Goal: Transaction & Acquisition: Purchase product/service

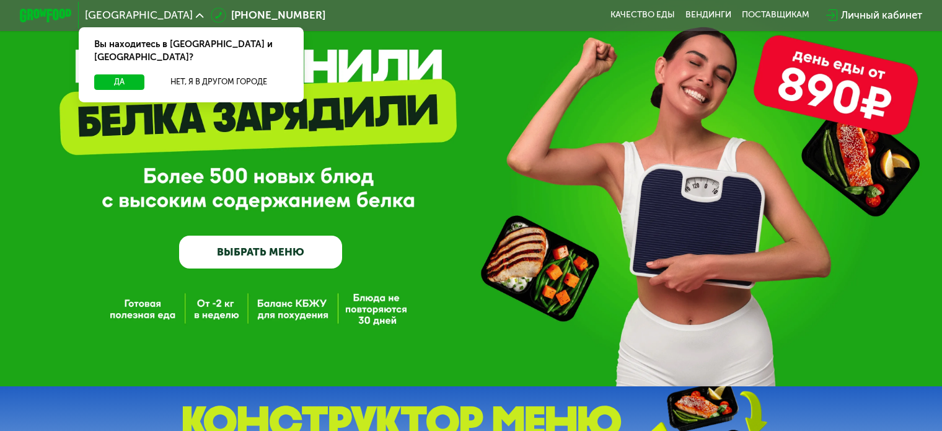
scroll to position [62, 0]
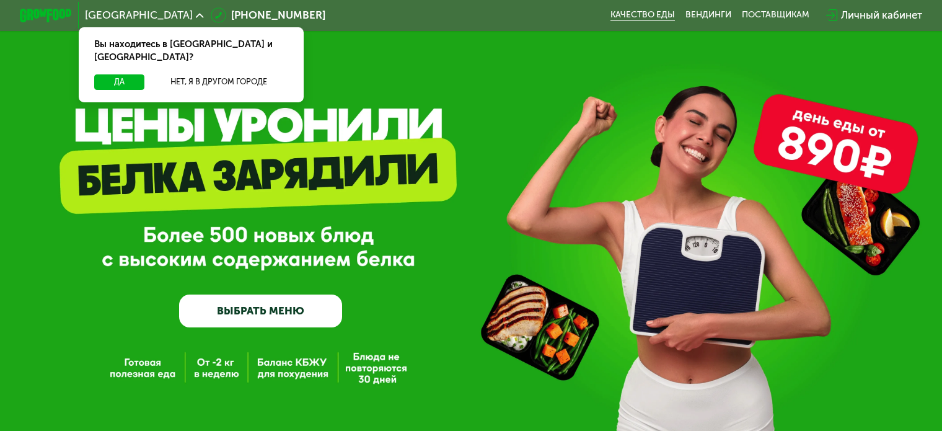
click at [661, 15] on link "Качество еды" at bounding box center [643, 15] width 64 height 11
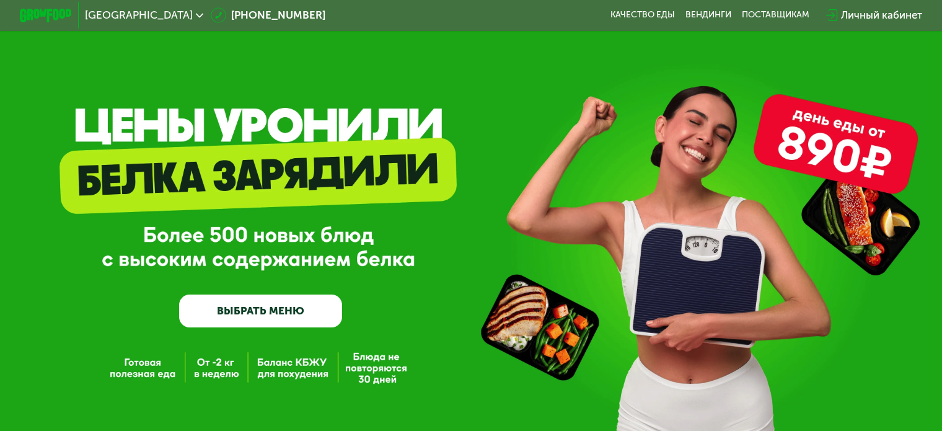
click at [196, 19] on icon at bounding box center [200, 16] width 8 height 8
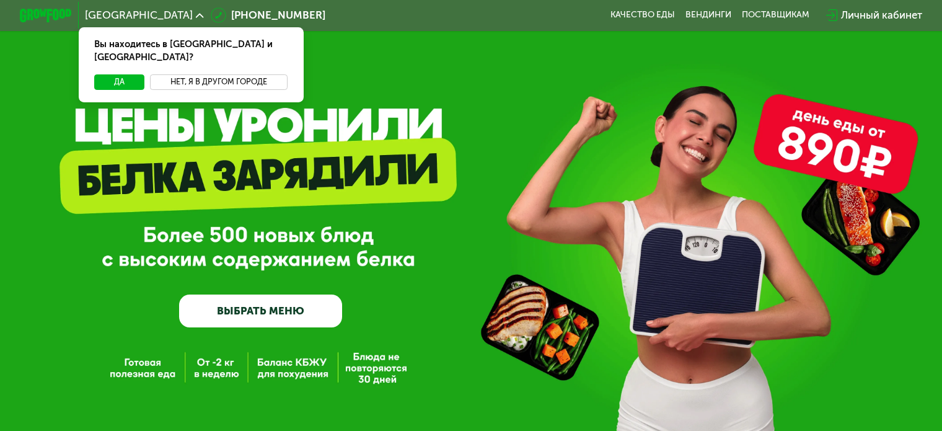
click at [180, 74] on button "Нет, я в другом городе" at bounding box center [219, 81] width 138 height 15
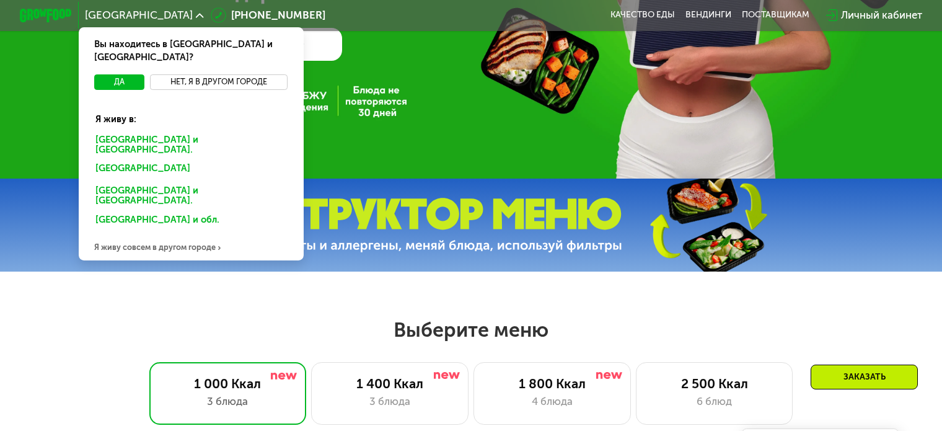
scroll to position [186, 0]
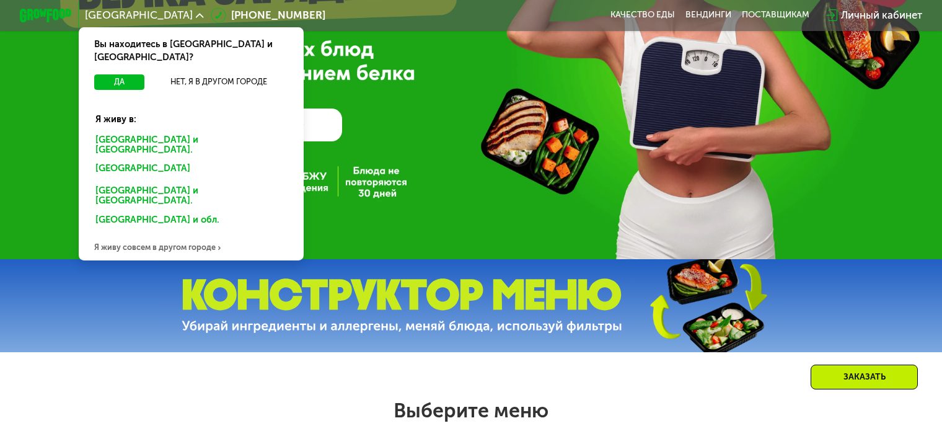
click at [196, 234] on div "Я живу совсем в другом городе" at bounding box center [191, 247] width 225 height 26
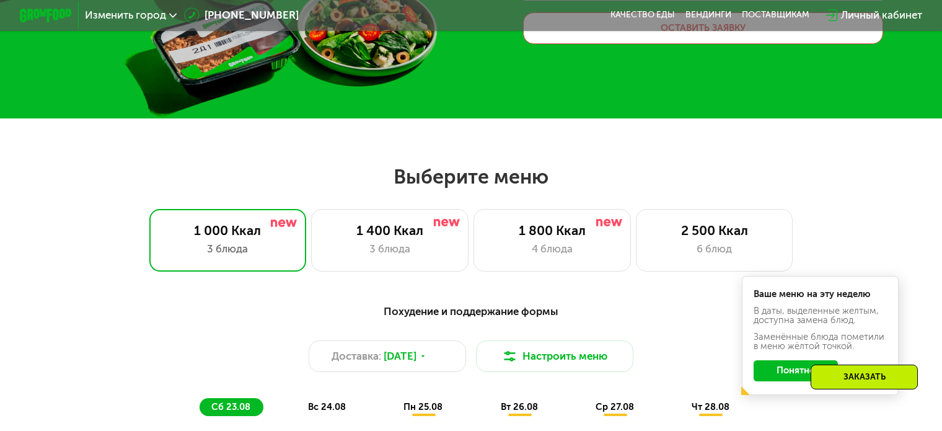
scroll to position [310, 0]
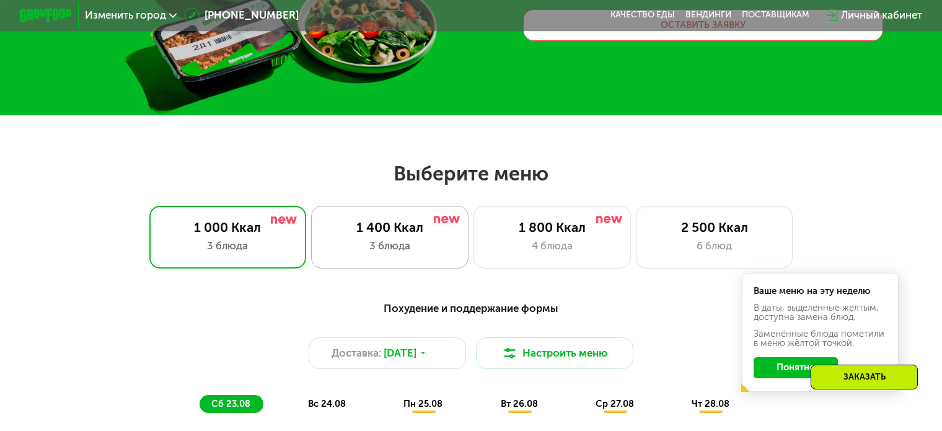
click at [398, 235] on div "1 400 Ккал" at bounding box center [390, 226] width 130 height 15
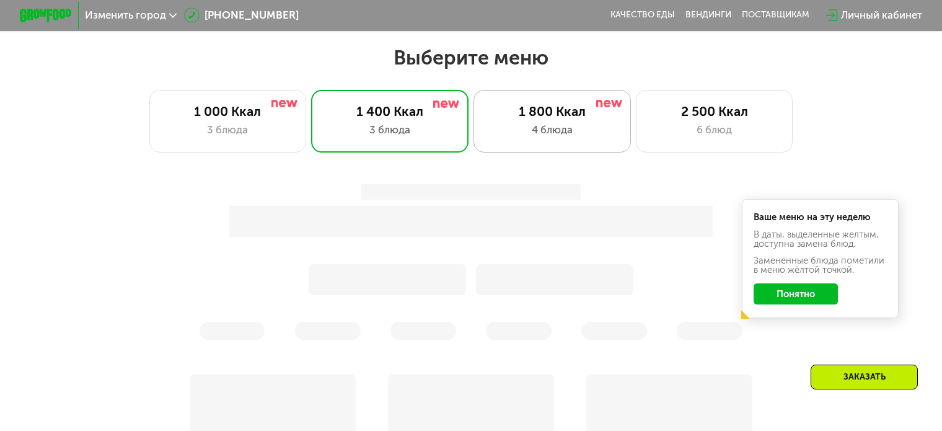
scroll to position [434, 0]
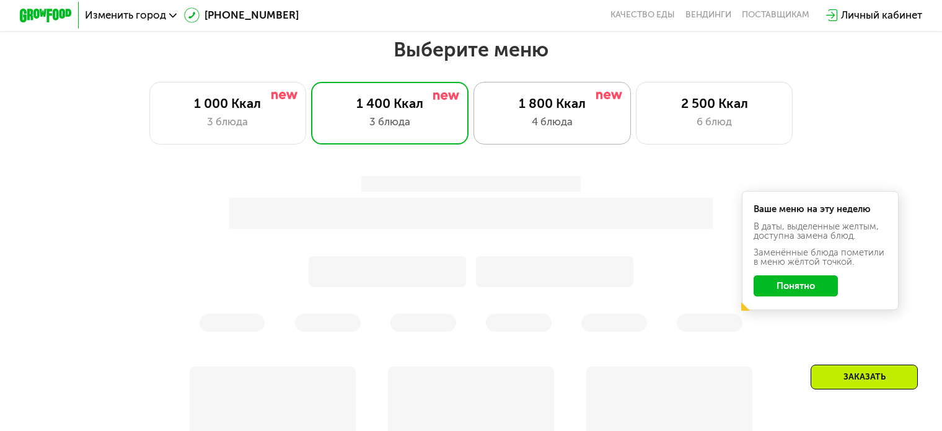
click at [558, 111] on div "1 800 Ккал" at bounding box center [552, 102] width 130 height 15
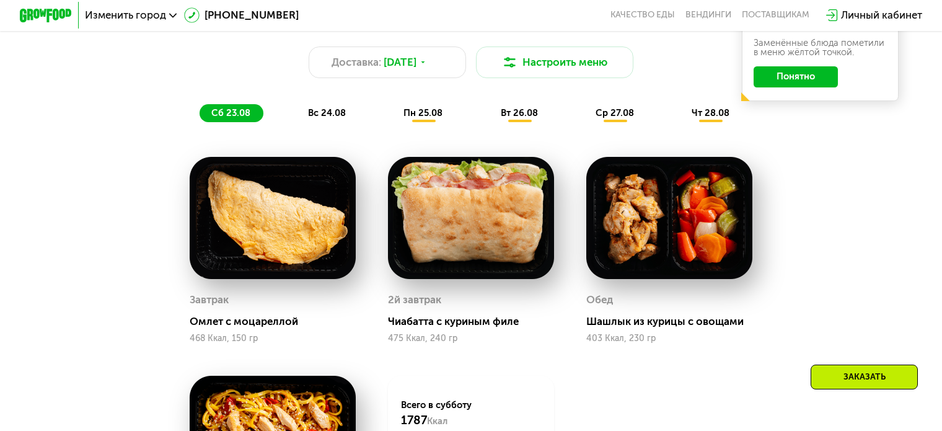
scroll to position [868, 0]
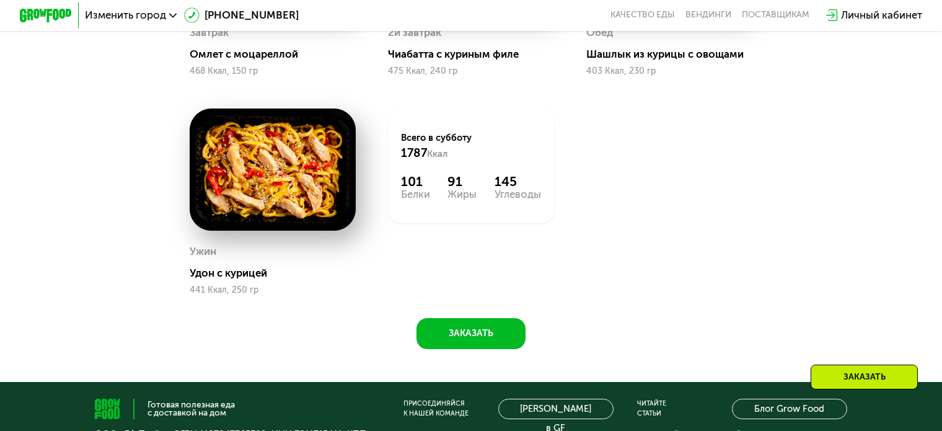
click at [470, 366] on div "Сбалансированное питание на каждый день Доставка: 22 авг, пт Настроить меню сб …" at bounding box center [471, 53] width 942 height 658
click at [471, 350] on button "Заказать" at bounding box center [471, 334] width 108 height 32
click at [472, 342] on button "Заказать" at bounding box center [471, 334] width 108 height 32
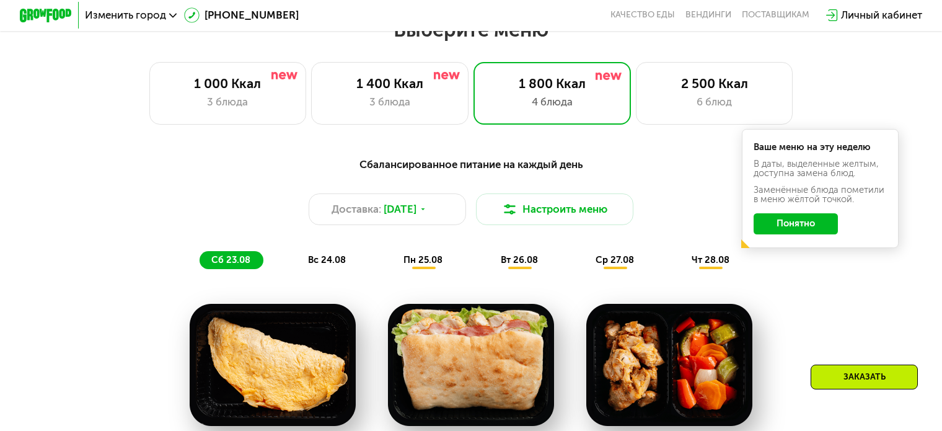
scroll to position [434, 0]
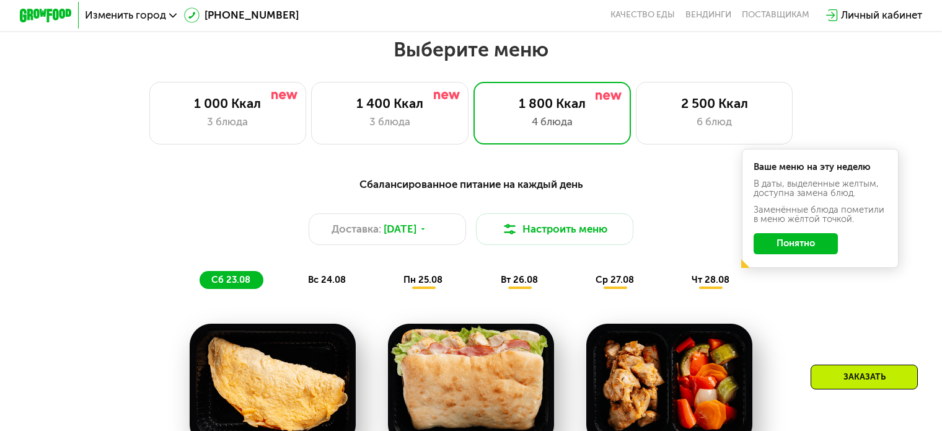
click at [790, 253] on button "Понятно" at bounding box center [796, 243] width 84 height 21
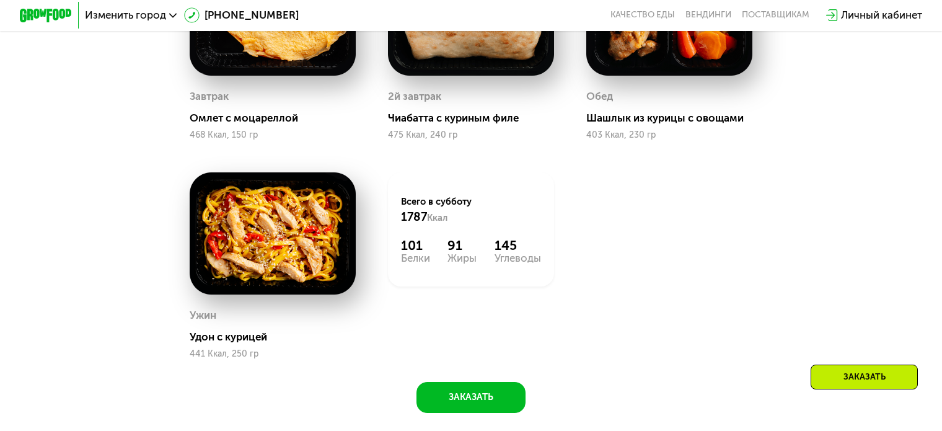
scroll to position [806, 0]
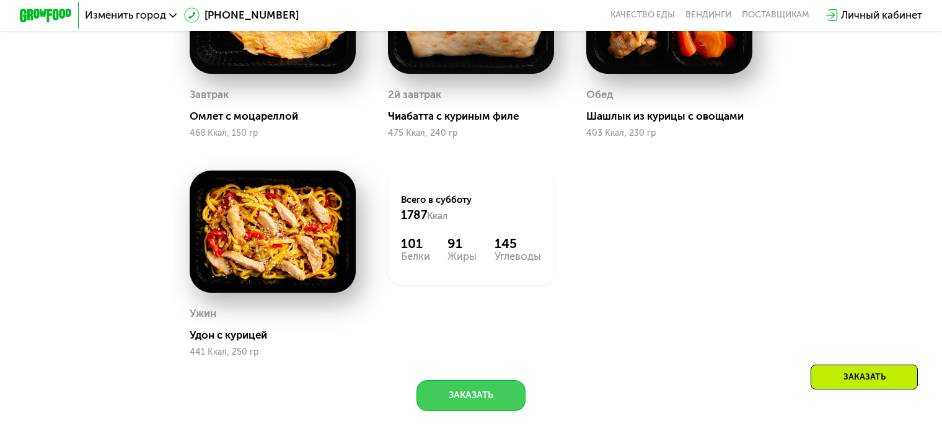
click at [489, 404] on button "Заказать" at bounding box center [471, 396] width 108 height 32
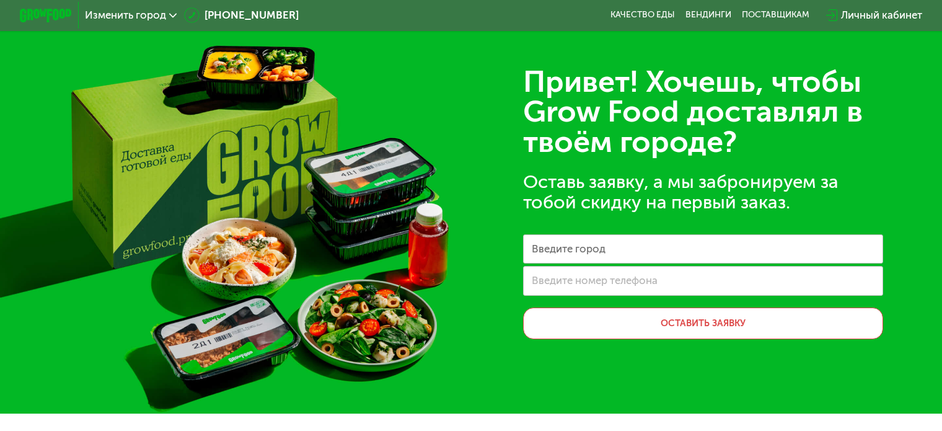
scroll to position [0, 0]
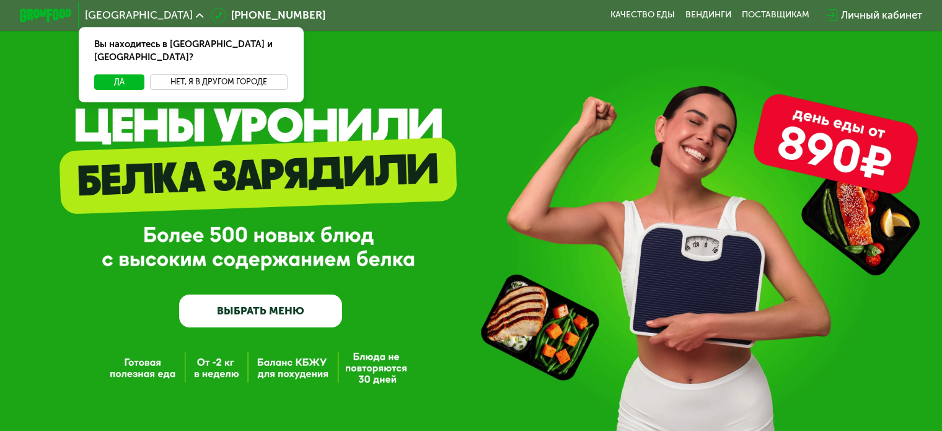
click at [193, 74] on button "Нет, я в другом городе" at bounding box center [219, 81] width 138 height 15
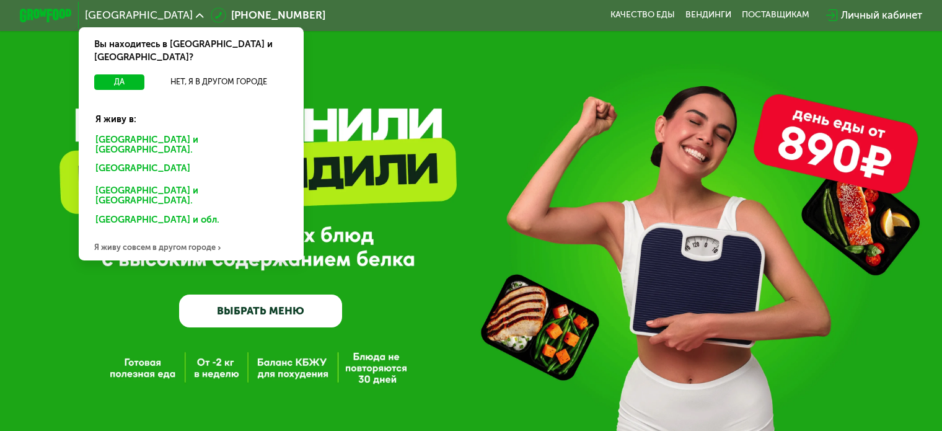
click at [149, 234] on div "Я живу совсем в другом городе" at bounding box center [191, 247] width 225 height 26
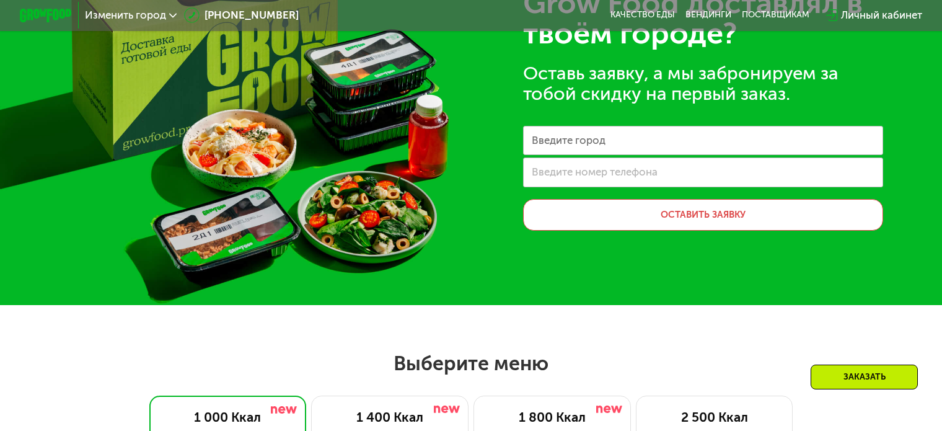
scroll to position [124, 0]
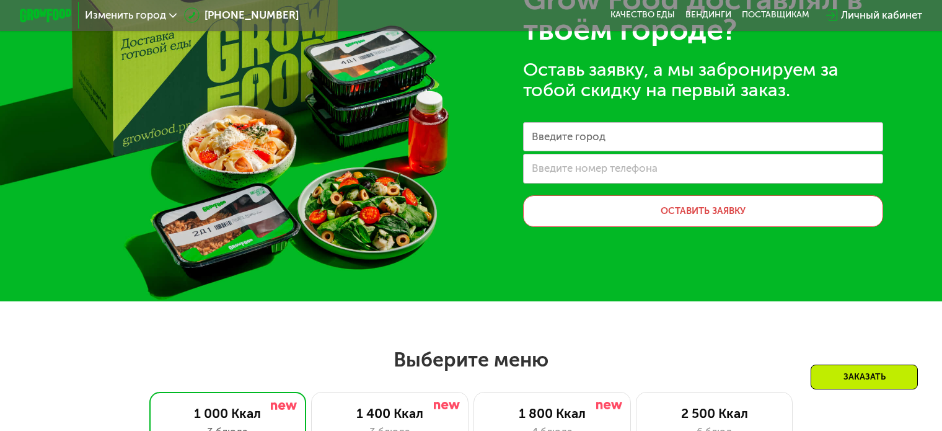
click at [571, 136] on label "Введите город" at bounding box center [569, 136] width 74 height 7
click at [571, 136] on input "Введите город" at bounding box center [703, 137] width 360 height 30
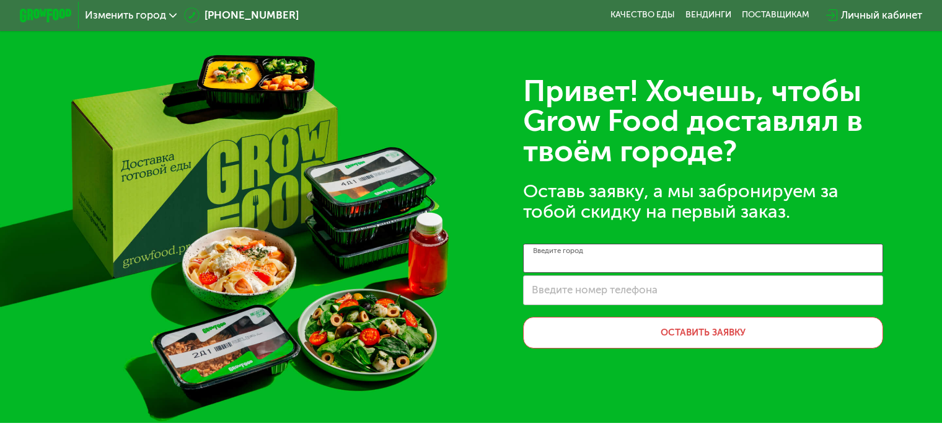
scroll to position [0, 0]
